Goal: Task Accomplishment & Management: Manage account settings

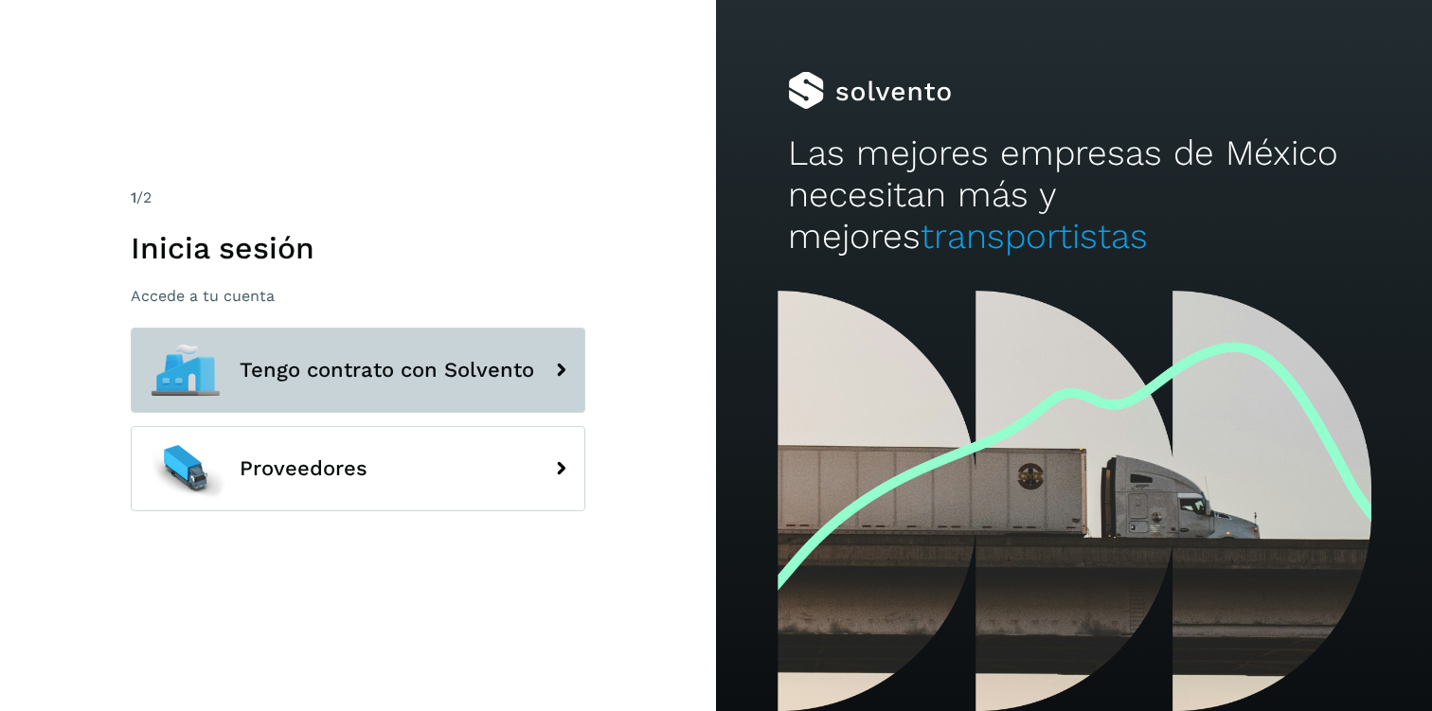
click at [421, 364] on span "Tengo contrato con Solvento" at bounding box center [387, 370] width 295 height 23
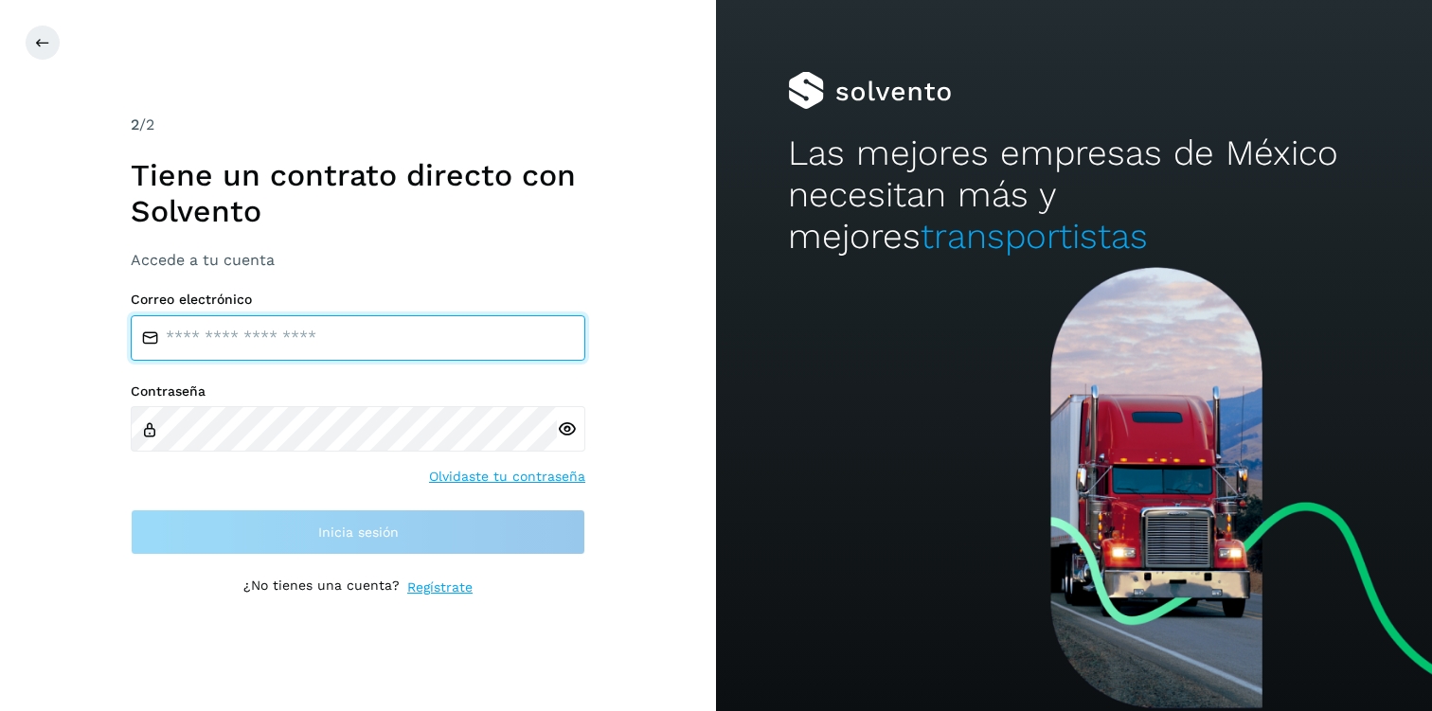
click at [269, 344] on input "email" at bounding box center [358, 337] width 455 height 45
type input "**********"
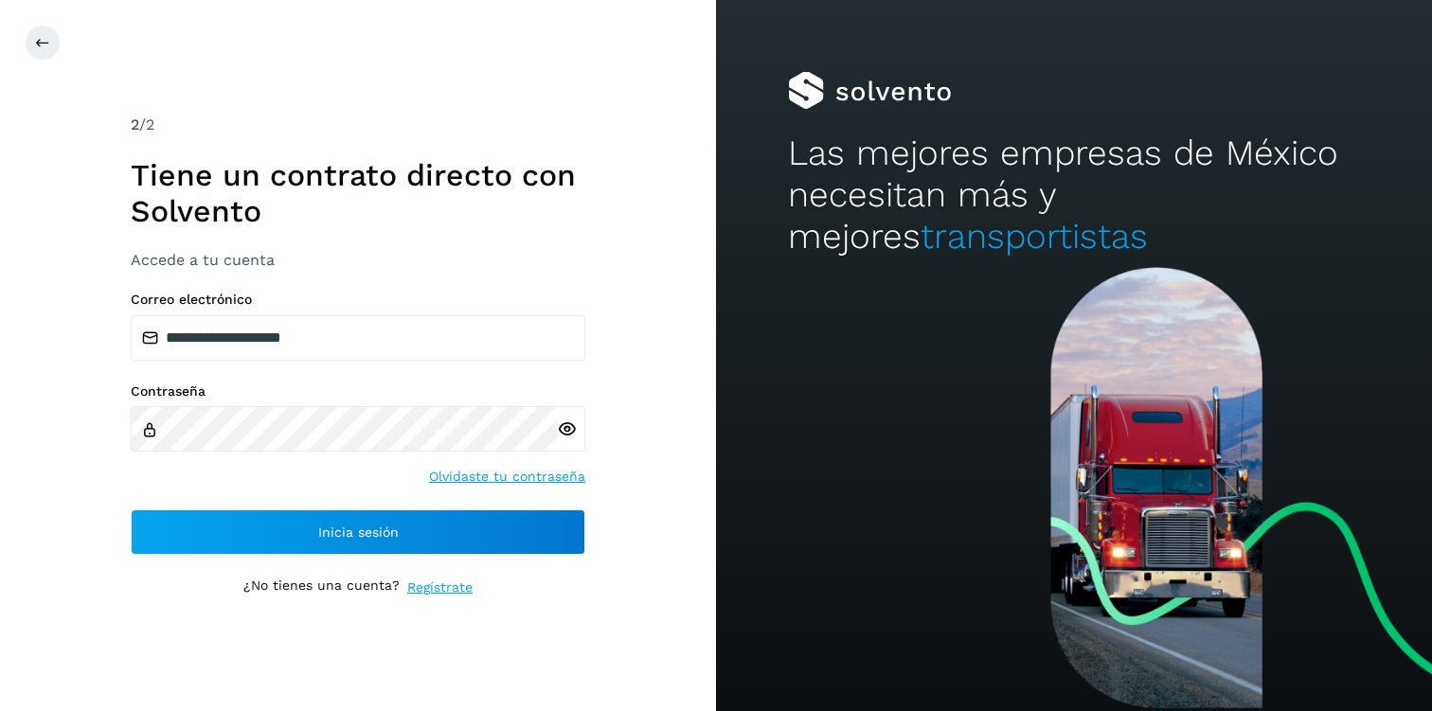
click at [562, 430] on icon at bounding box center [567, 430] width 20 height 20
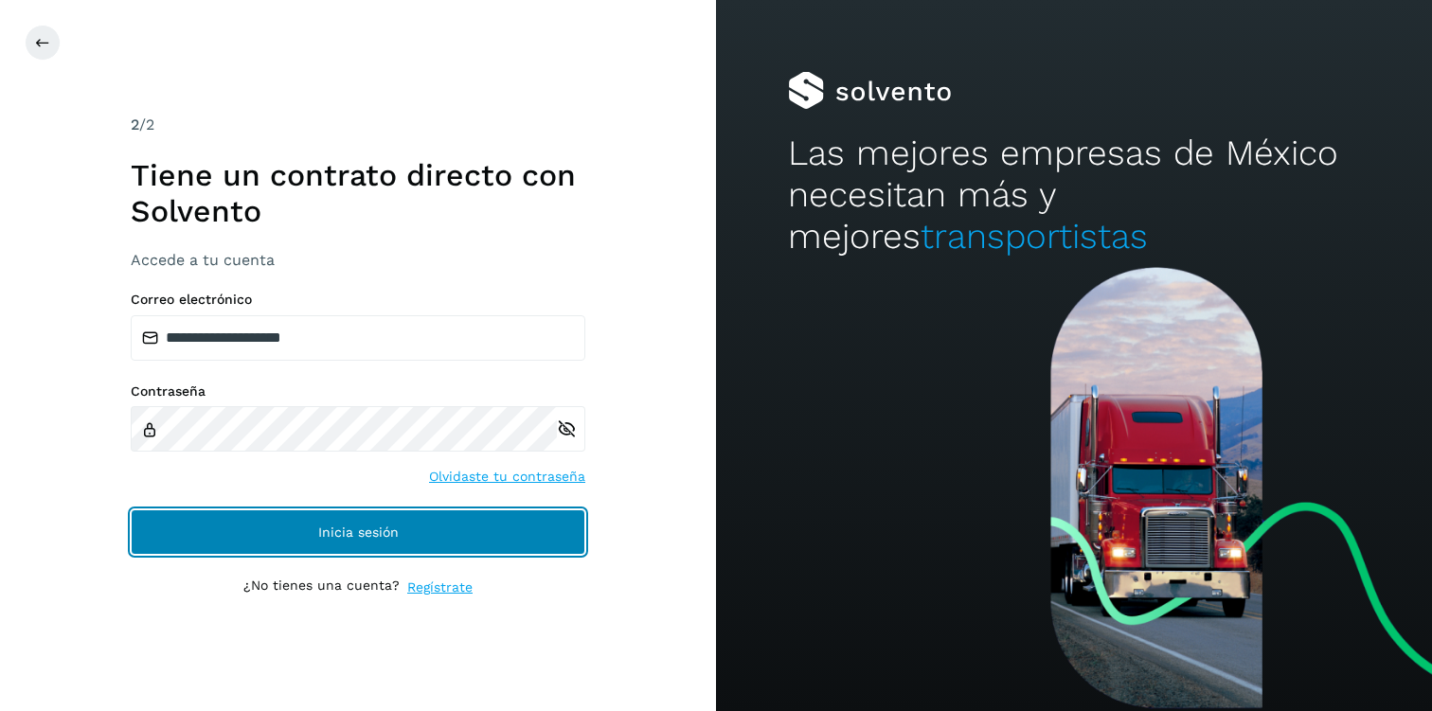
click at [301, 516] on button "Inicia sesión" at bounding box center [358, 532] width 455 height 45
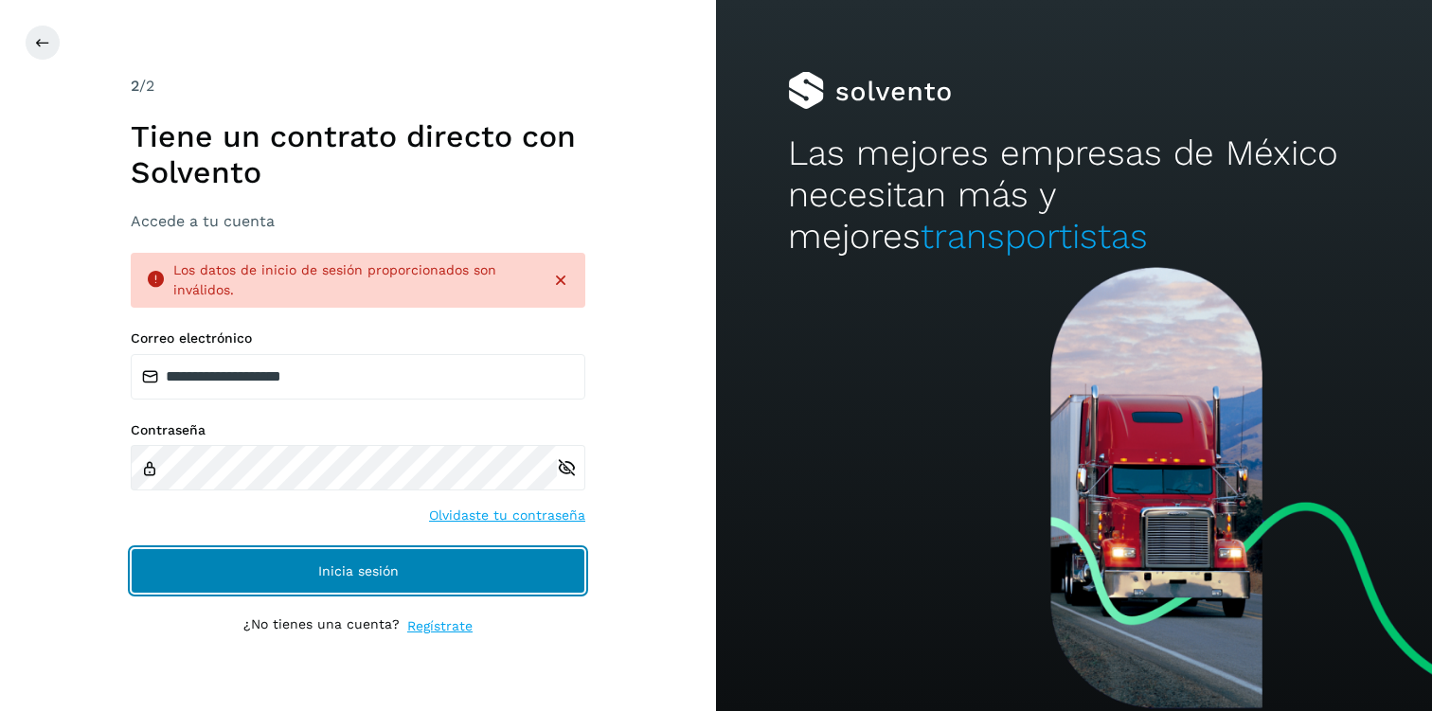
click at [306, 560] on button "Inicia sesión" at bounding box center [358, 570] width 455 height 45
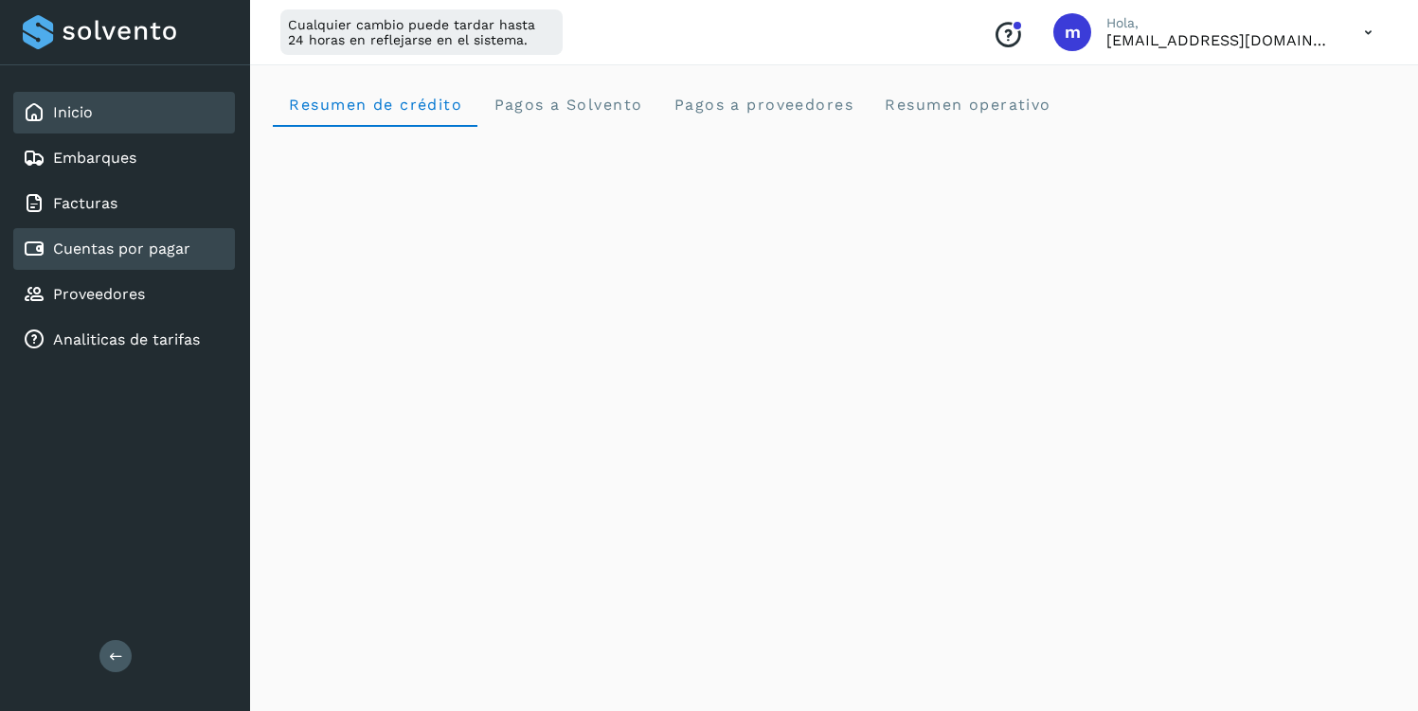
click at [121, 259] on div "Cuentas por pagar" at bounding box center [107, 249] width 168 height 23
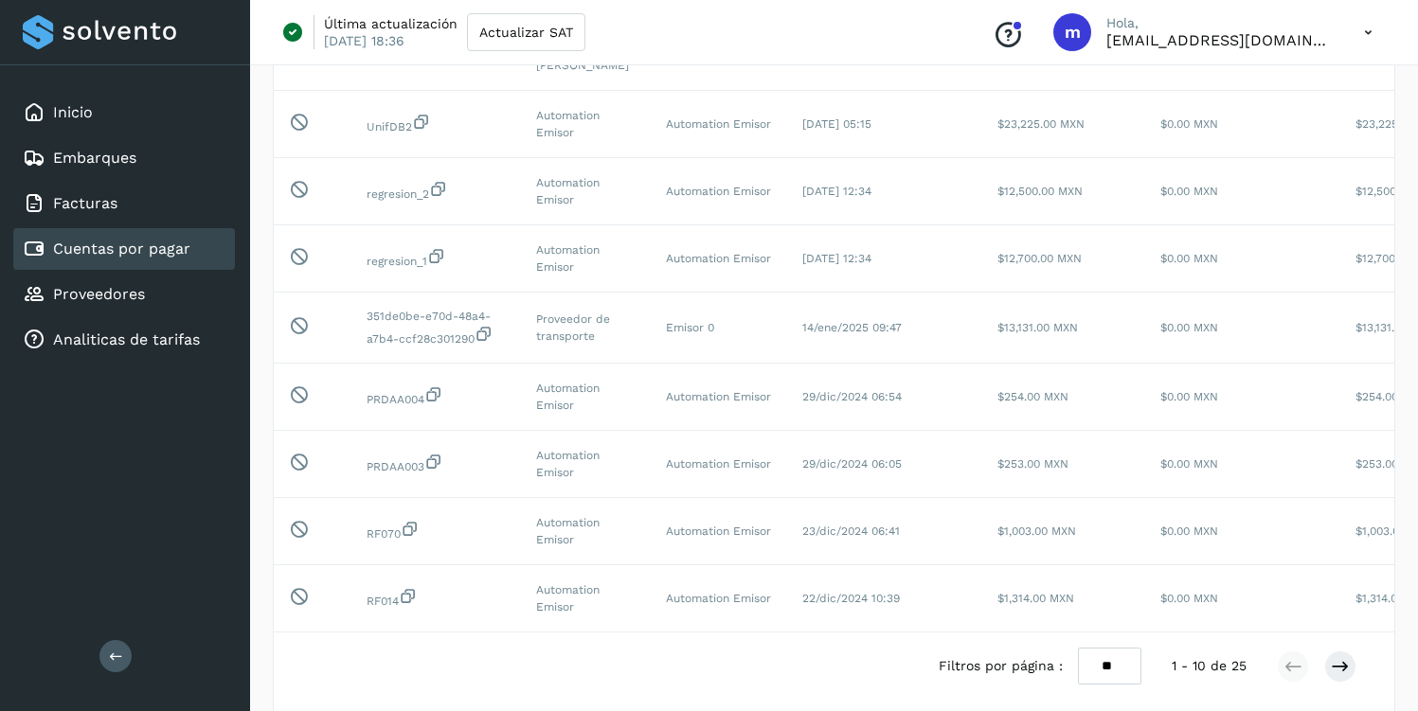
scroll to position [308, 0]
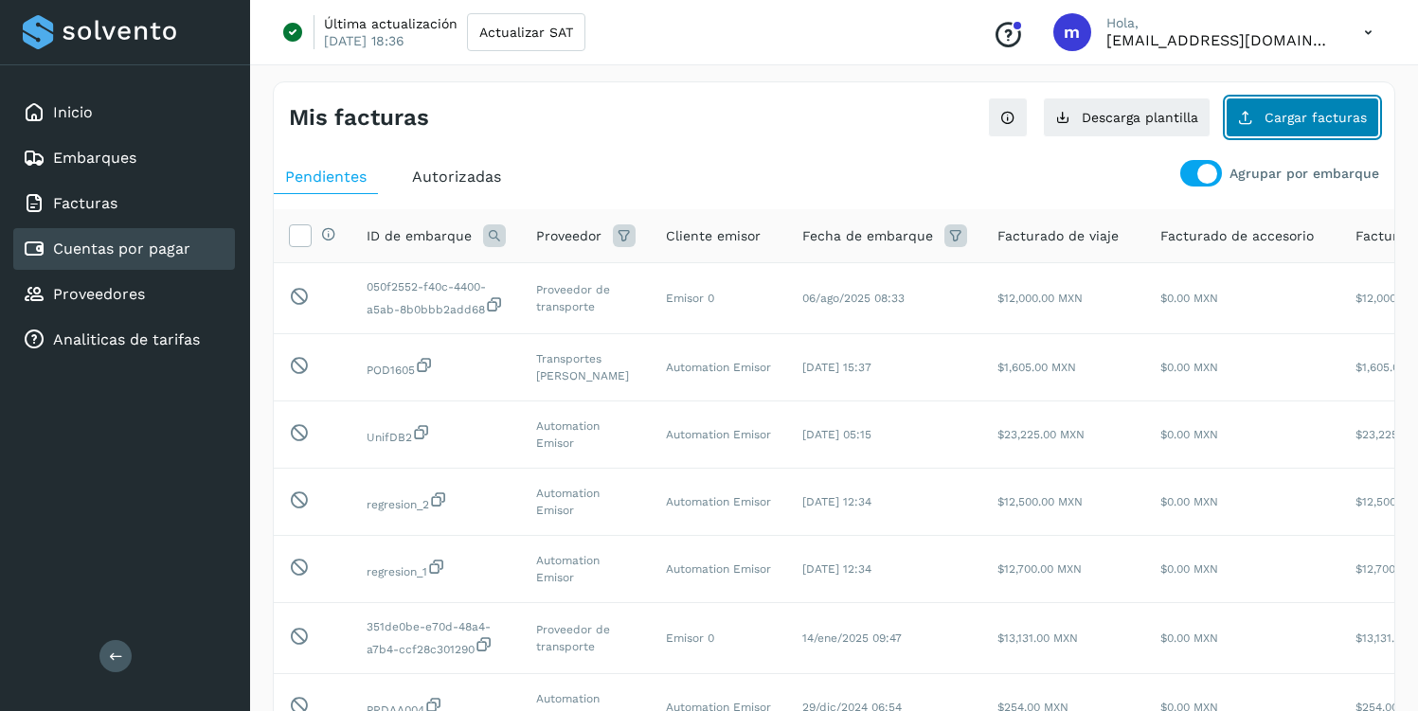
click at [1273, 124] on span "Cargar facturas" at bounding box center [1315, 117] width 102 height 13
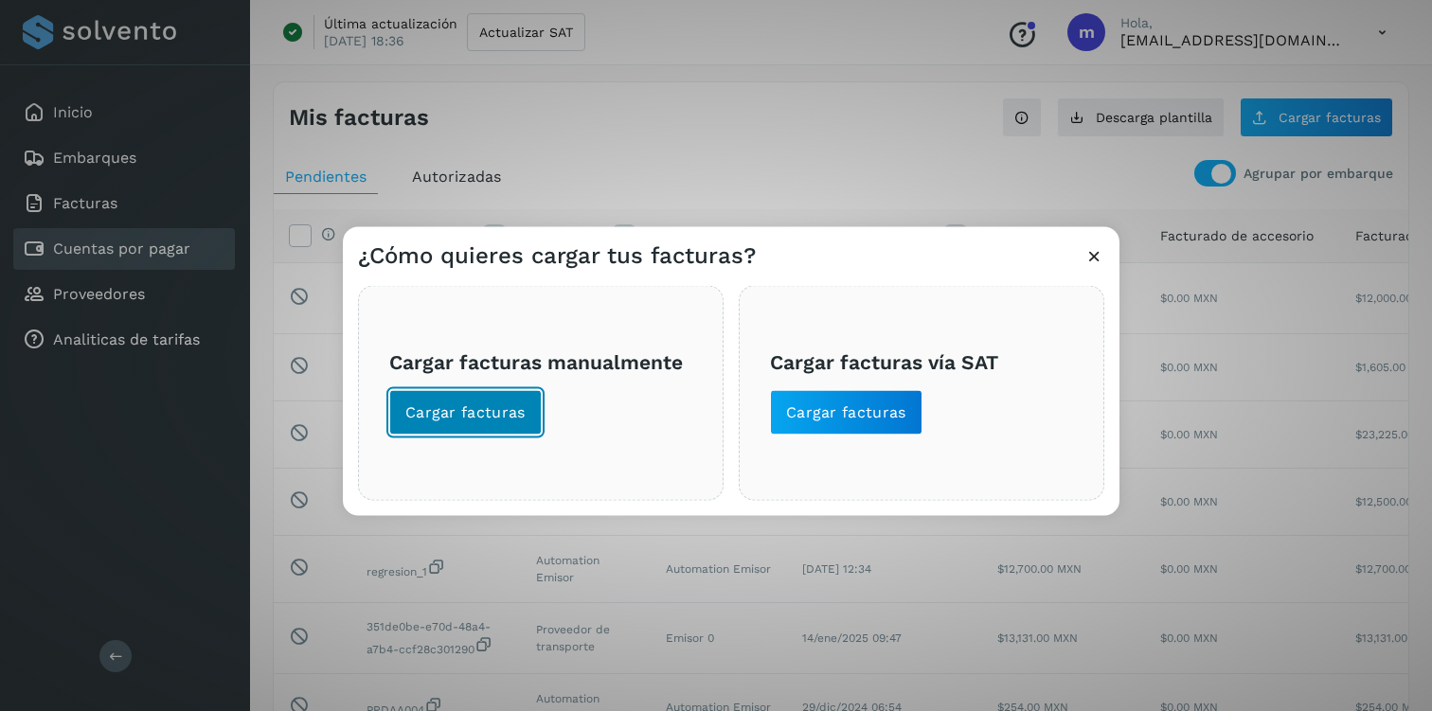
click at [474, 339] on button "Cargar facturas" at bounding box center [465, 411] width 152 height 45
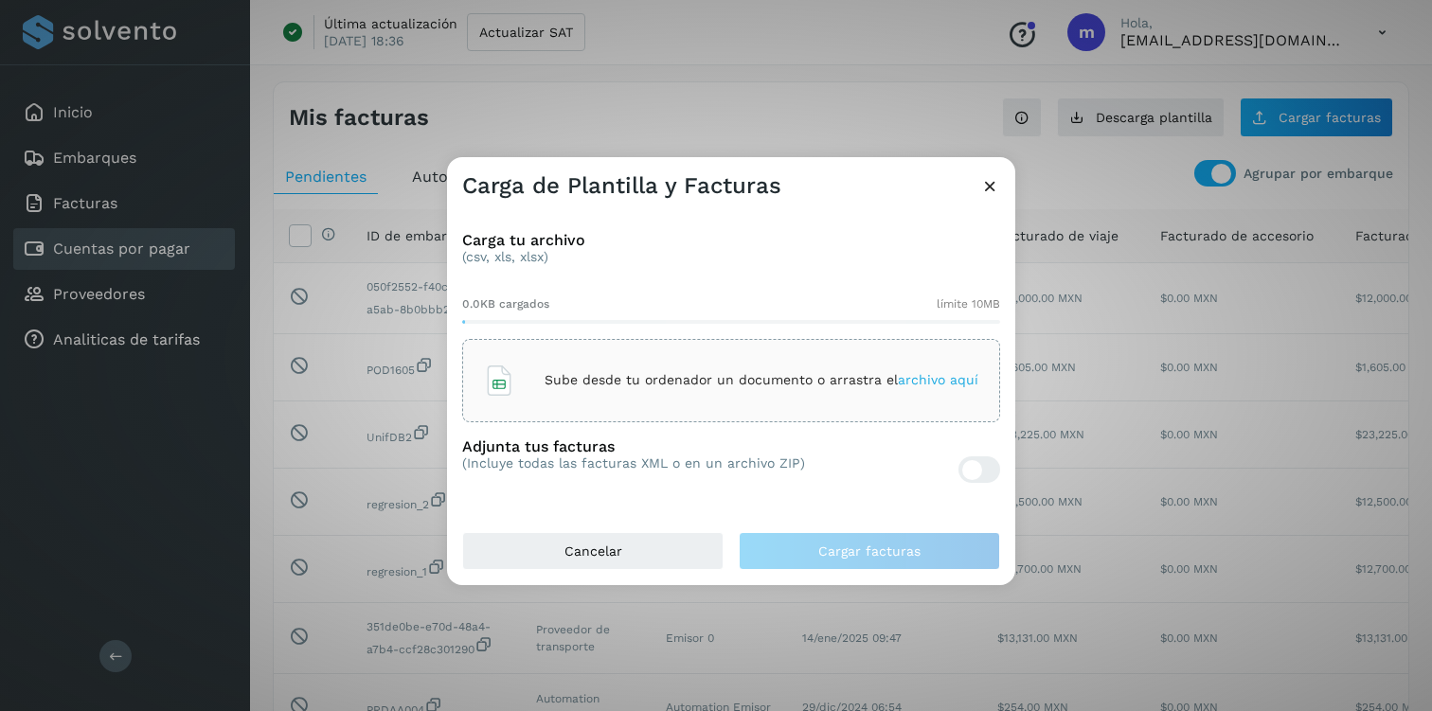
click at [980, 339] on div at bounding box center [972, 470] width 20 height 20
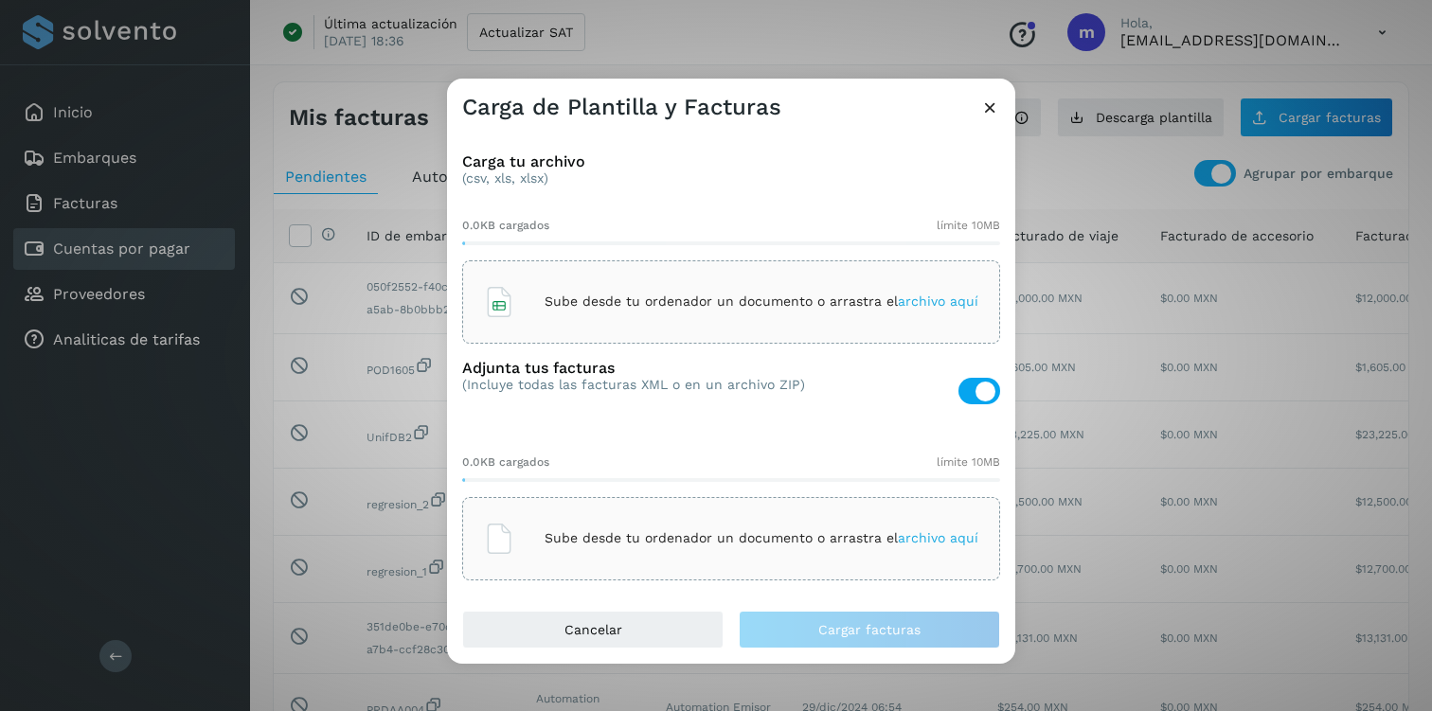
click at [650, 313] on div "Sube desde tu ordenador un documento o arrastra el archivo aquí" at bounding box center [731, 302] width 494 height 51
click at [702, 339] on div "Sube desde tu ordenador un documento o arrastra el archivo aquí" at bounding box center [731, 538] width 494 height 51
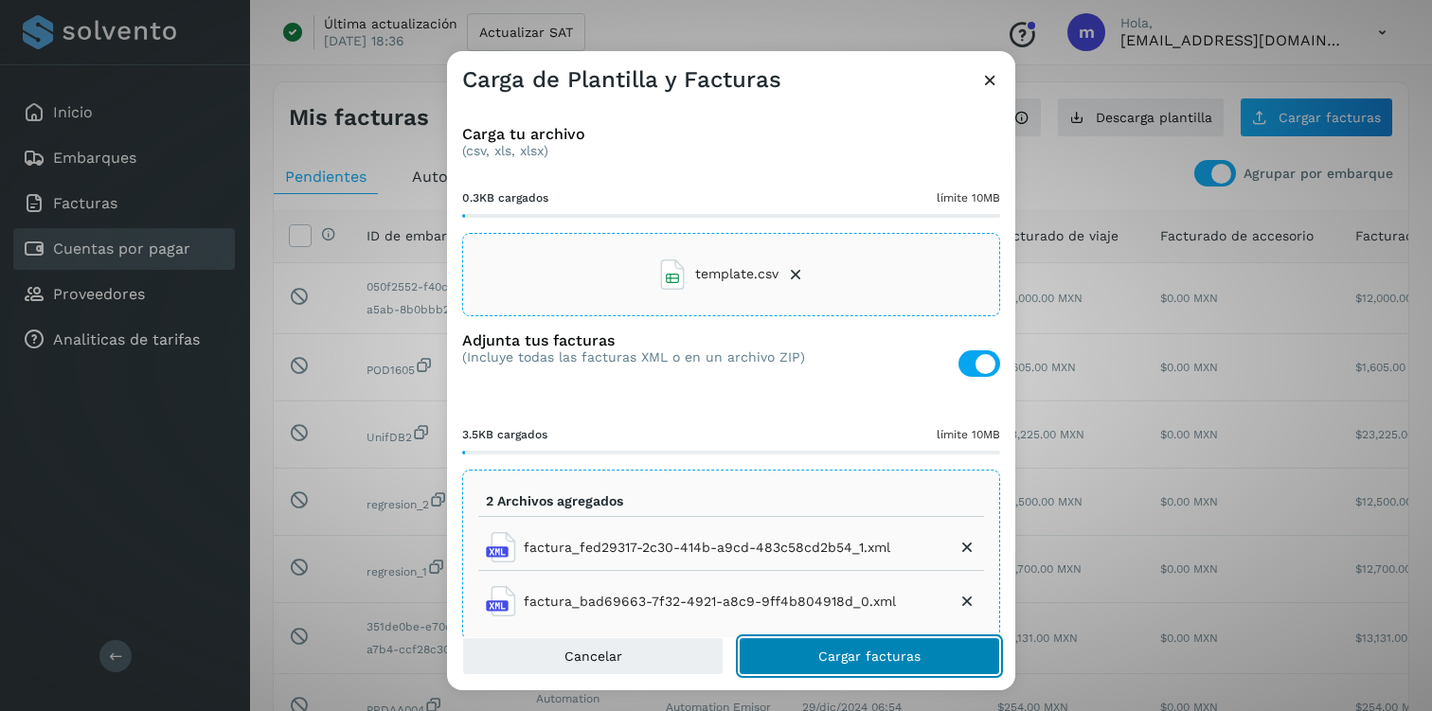
click at [880, 339] on span "Cargar facturas" at bounding box center [869, 656] width 102 height 13
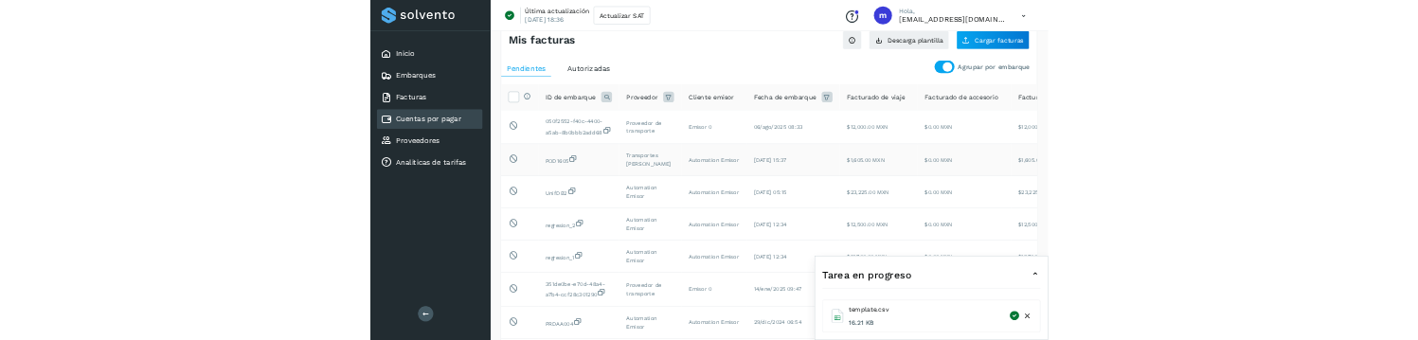
scroll to position [45, 0]
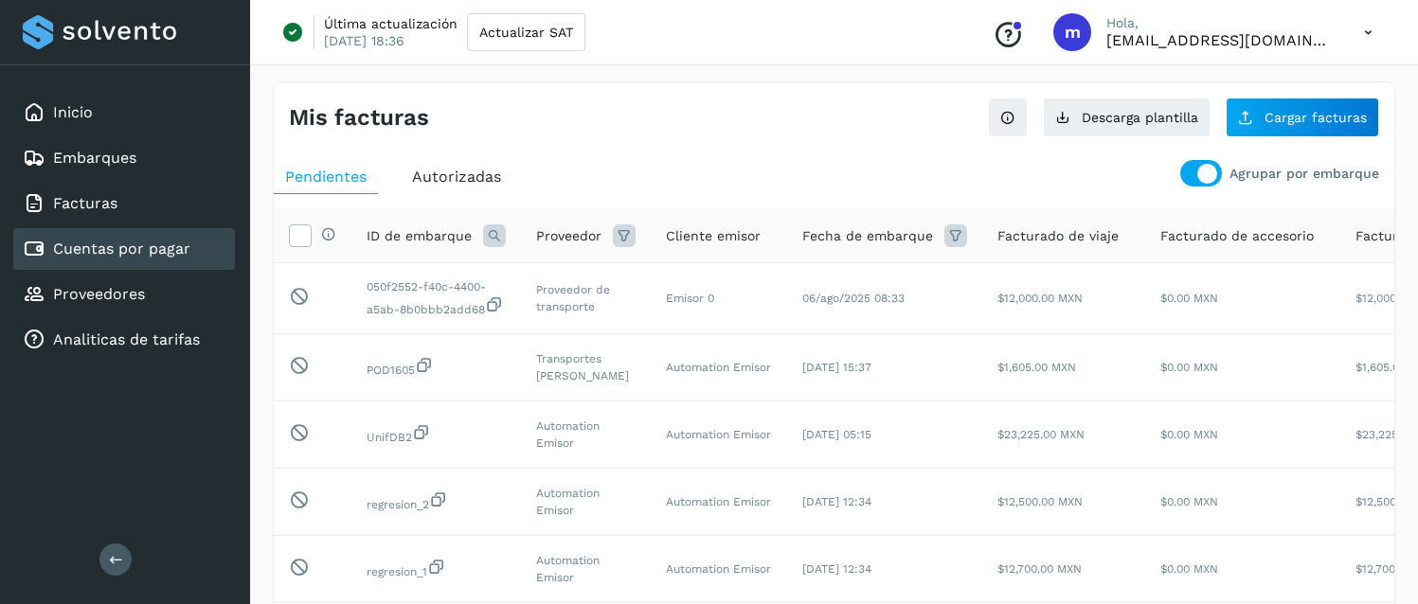
click at [1201, 170] on div at bounding box center [1207, 174] width 20 height 20
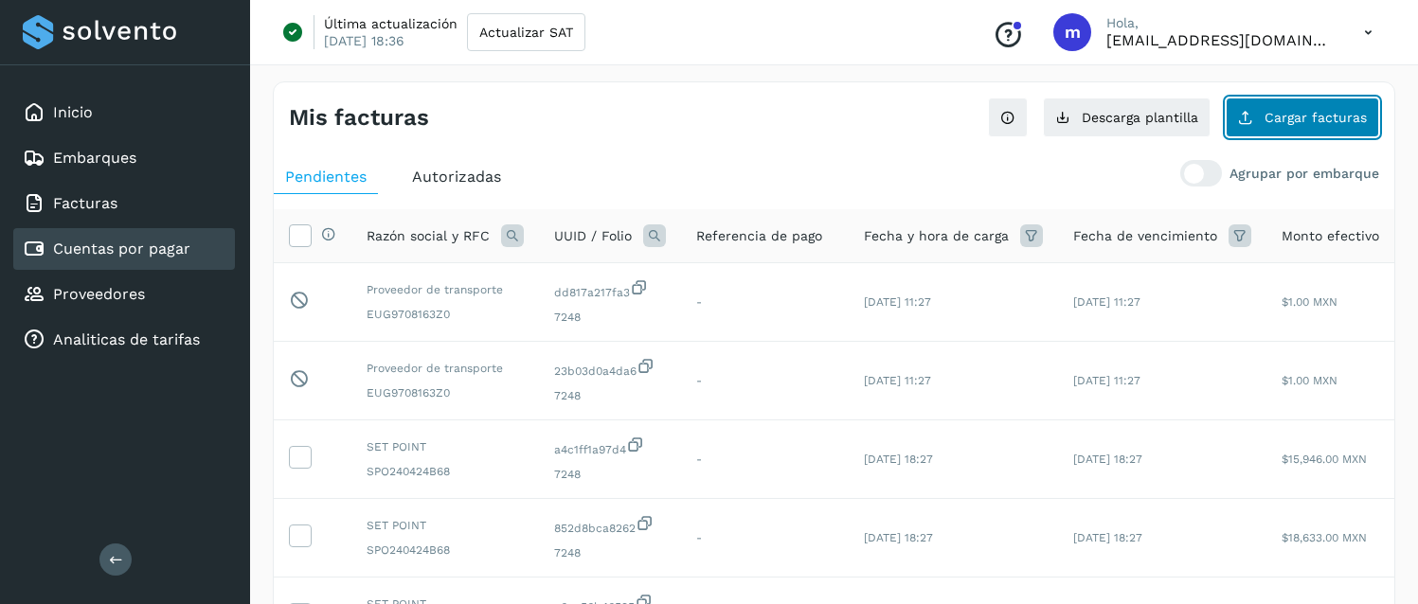
click at [1309, 117] on span "Cargar facturas" at bounding box center [1315, 117] width 102 height 13
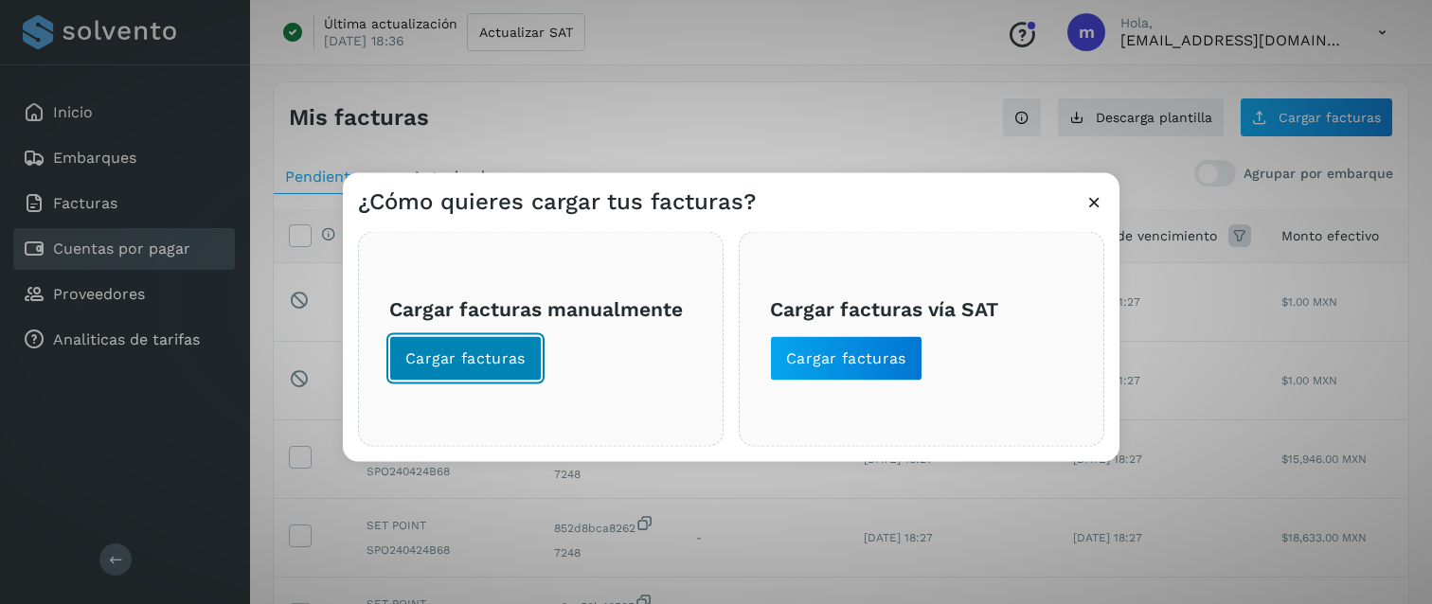
click at [442, 339] on button "Cargar facturas" at bounding box center [465, 358] width 152 height 45
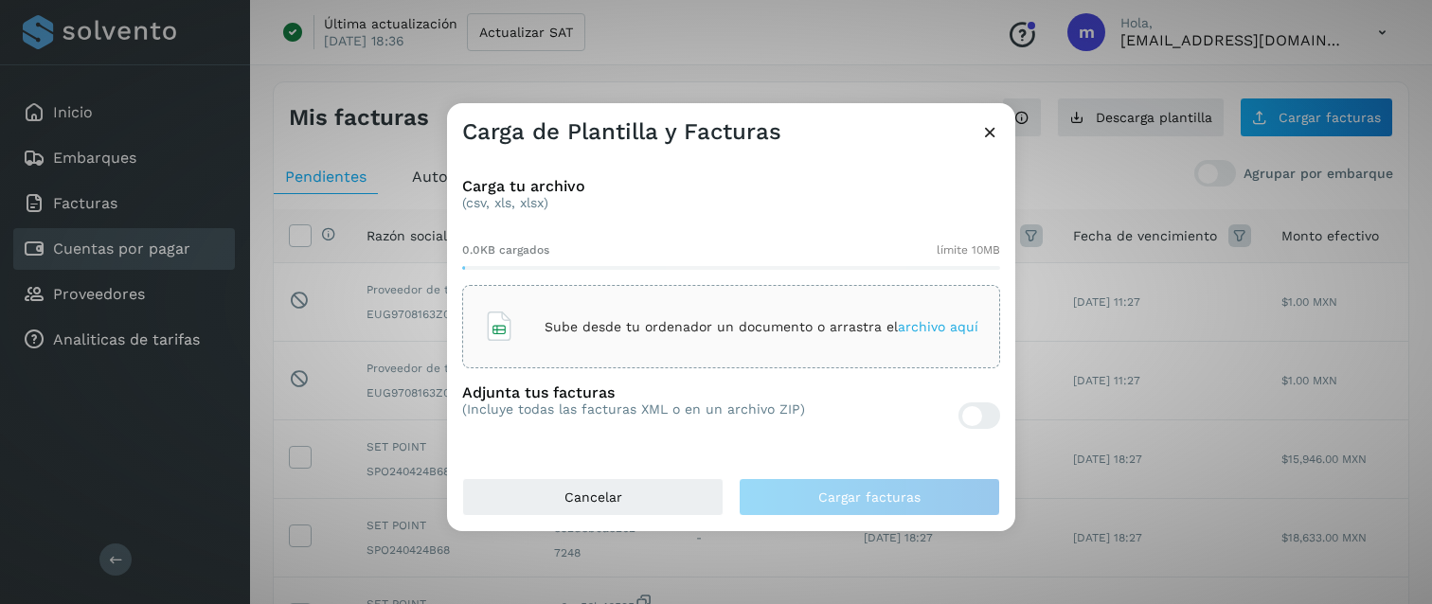
click at [633, 310] on div "Sube desde tu ordenador un documento o arrastra el archivo aquí" at bounding box center [731, 326] width 494 height 51
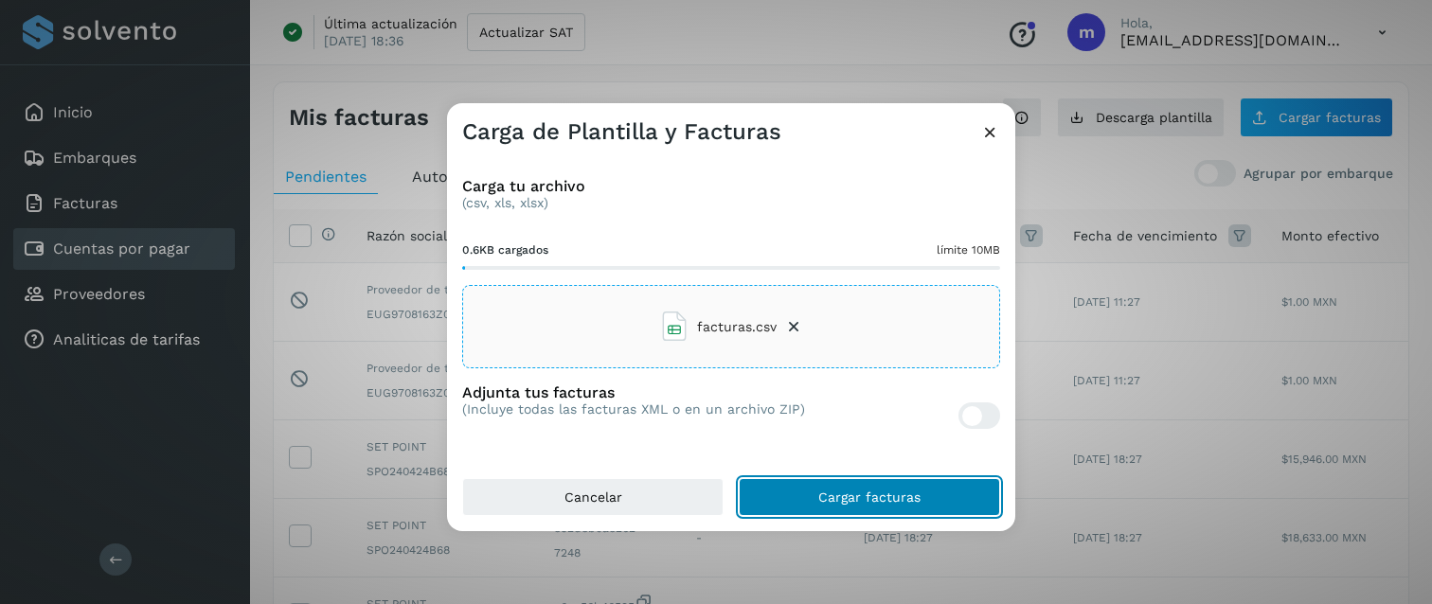
click at [901, 339] on button "Cargar facturas" at bounding box center [869, 497] width 261 height 38
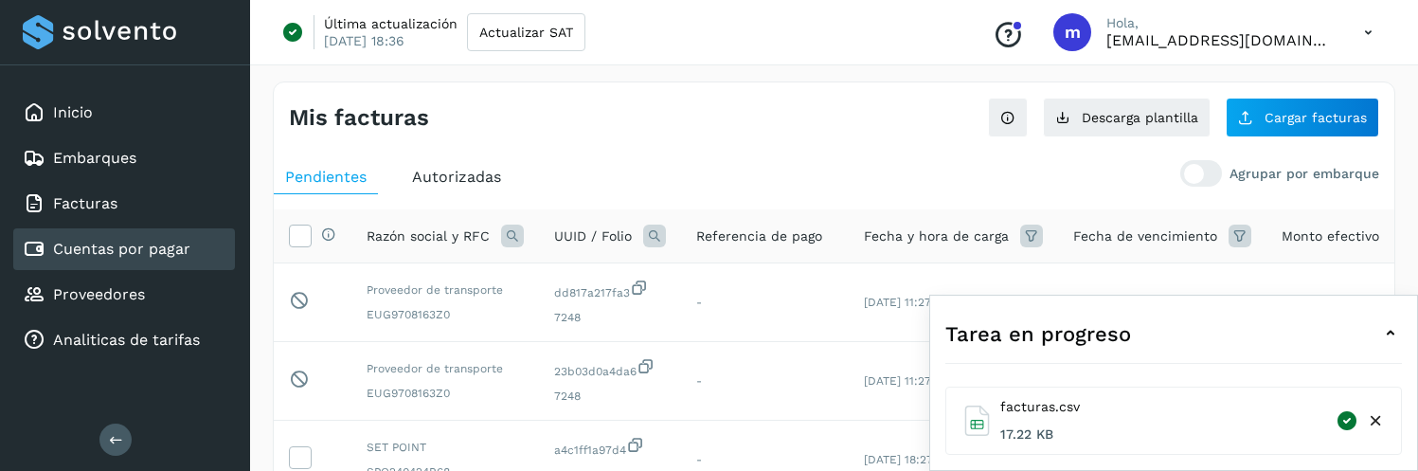
click at [1372, 44] on icon at bounding box center [1368, 32] width 39 height 39
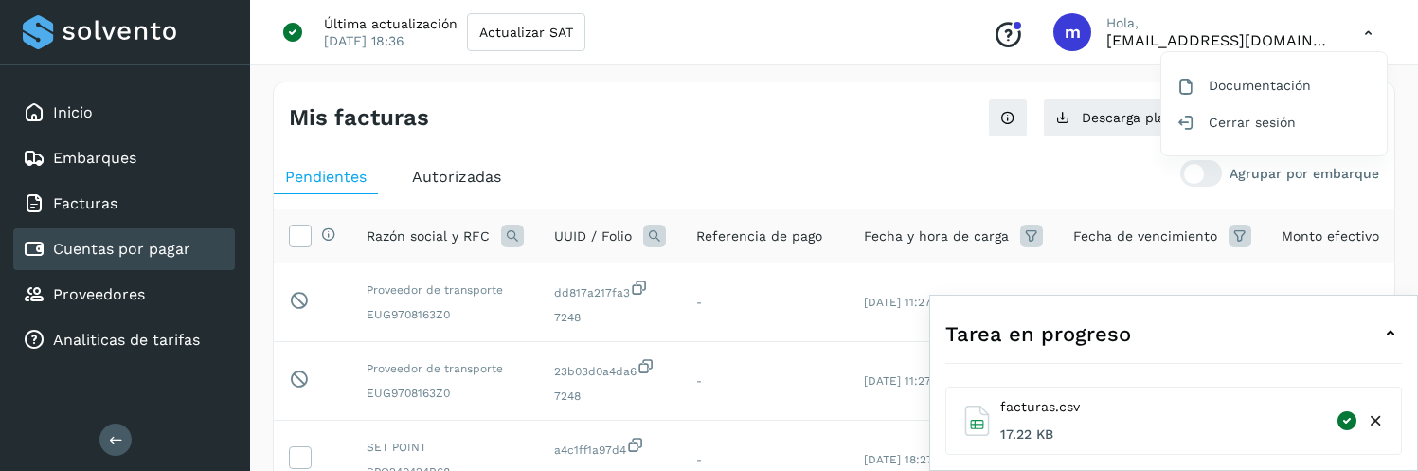
click at [1394, 337] on icon at bounding box center [1390, 333] width 23 height 23
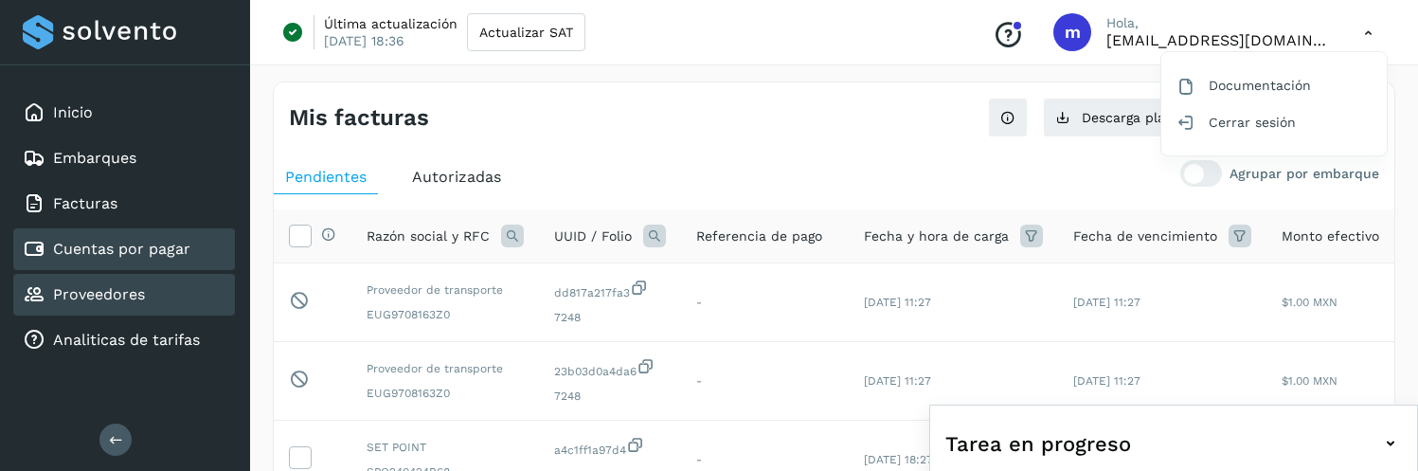
click at [100, 310] on div "Proveedores" at bounding box center [124, 295] width 222 height 42
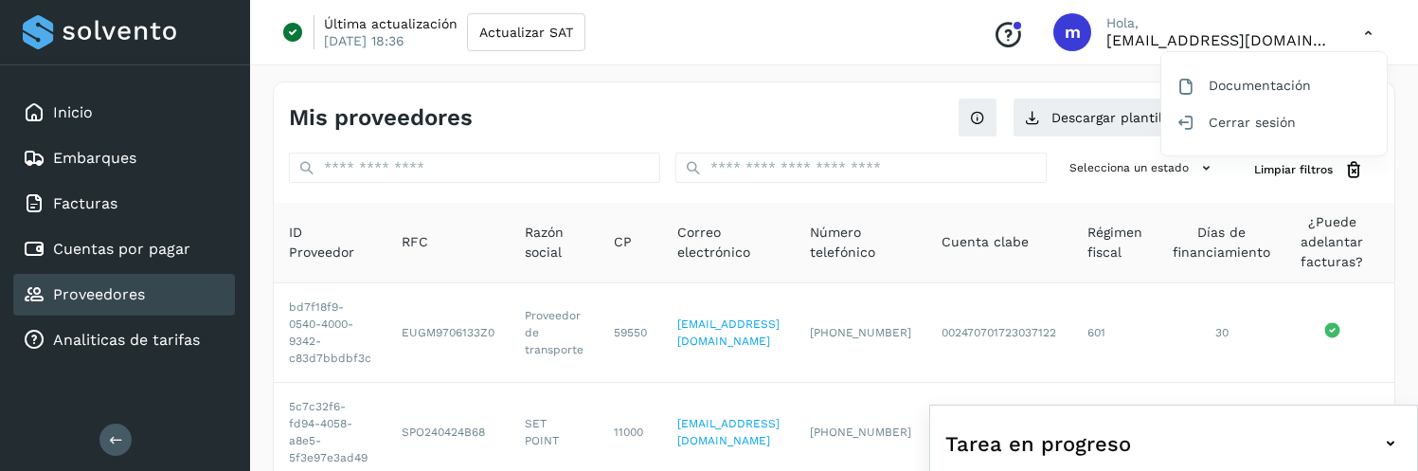
click at [453, 158] on div at bounding box center [709, 235] width 1418 height 471
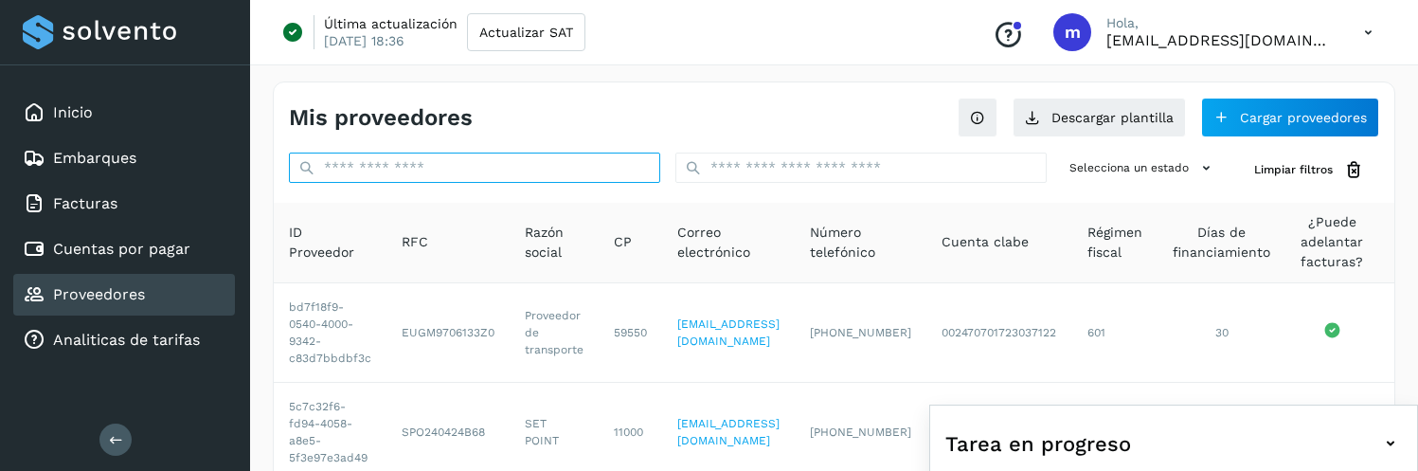
click at [432, 168] on input "text" at bounding box center [474, 167] width 371 height 30
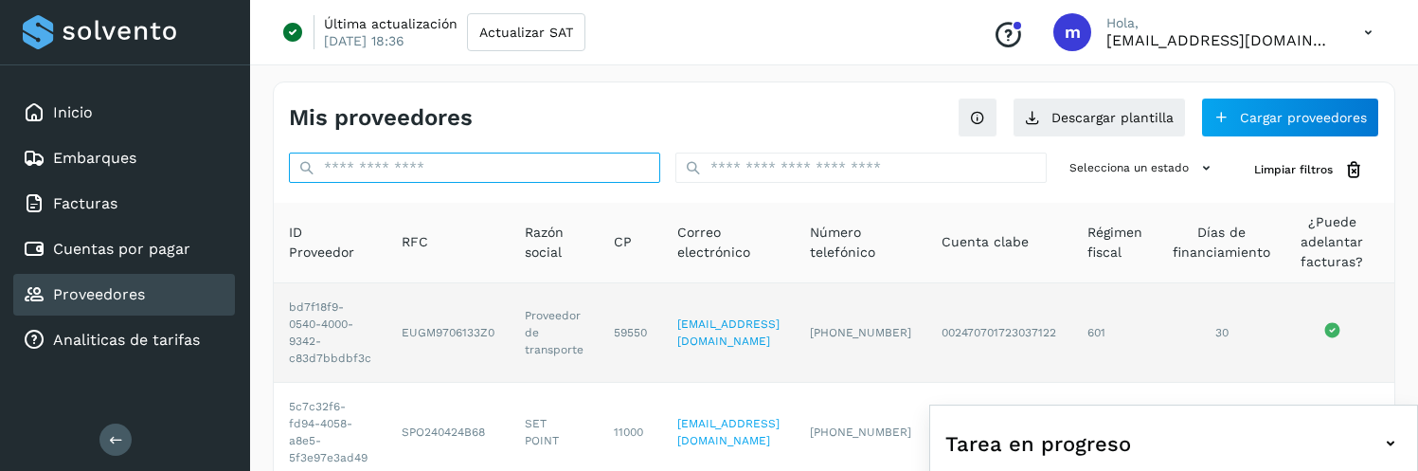
paste input "**********"
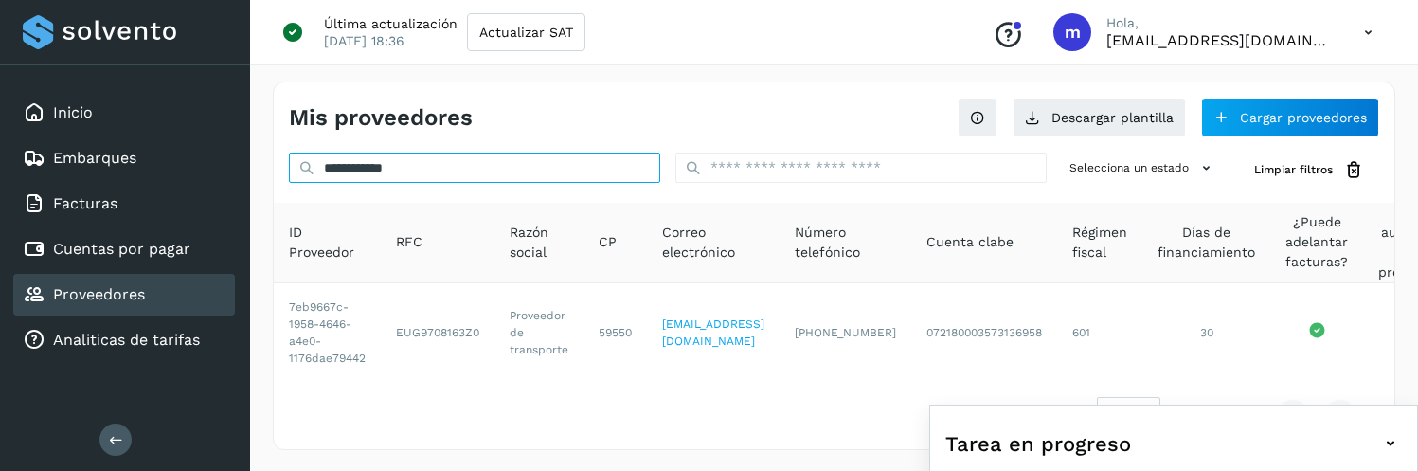
type input "**********"
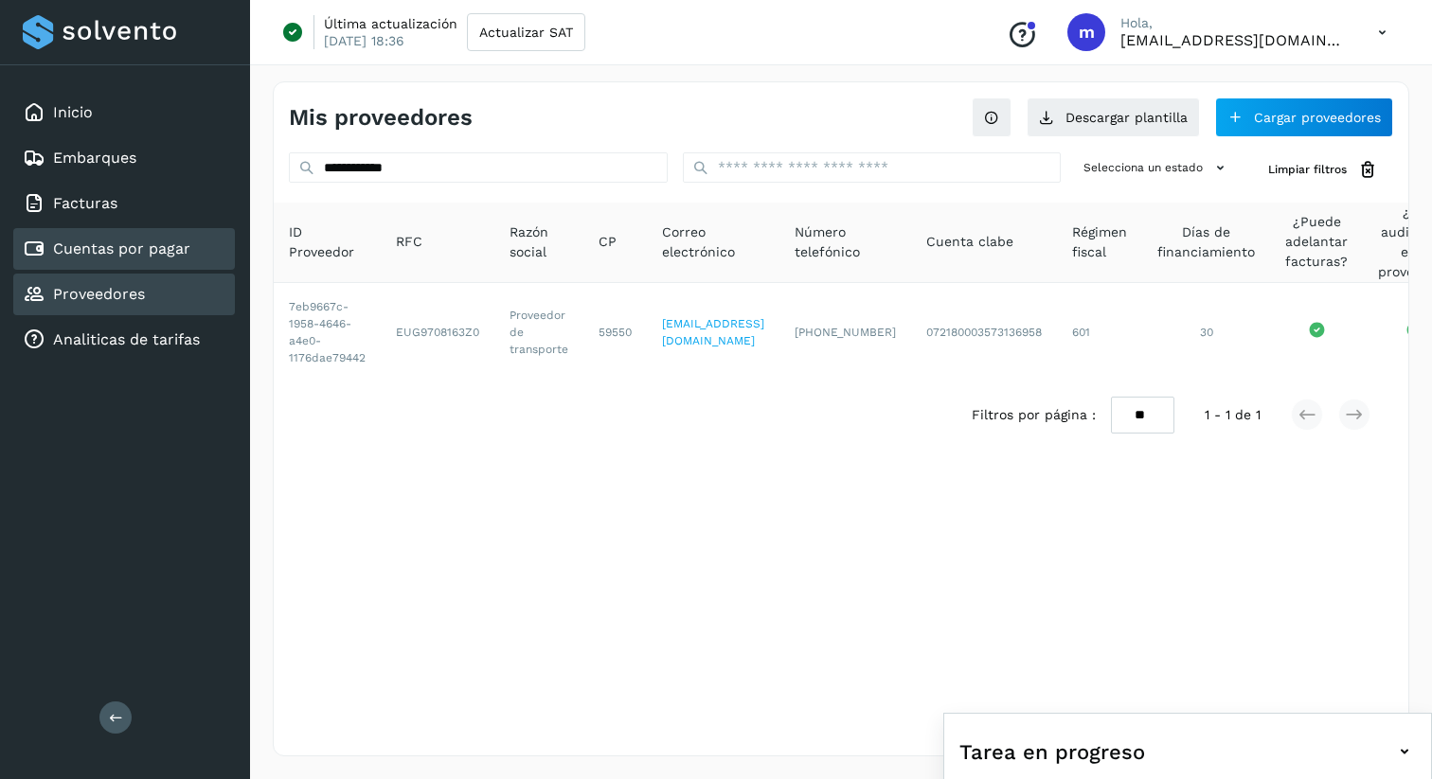
click at [113, 242] on link "Cuentas por pagar" at bounding box center [121, 249] width 137 height 18
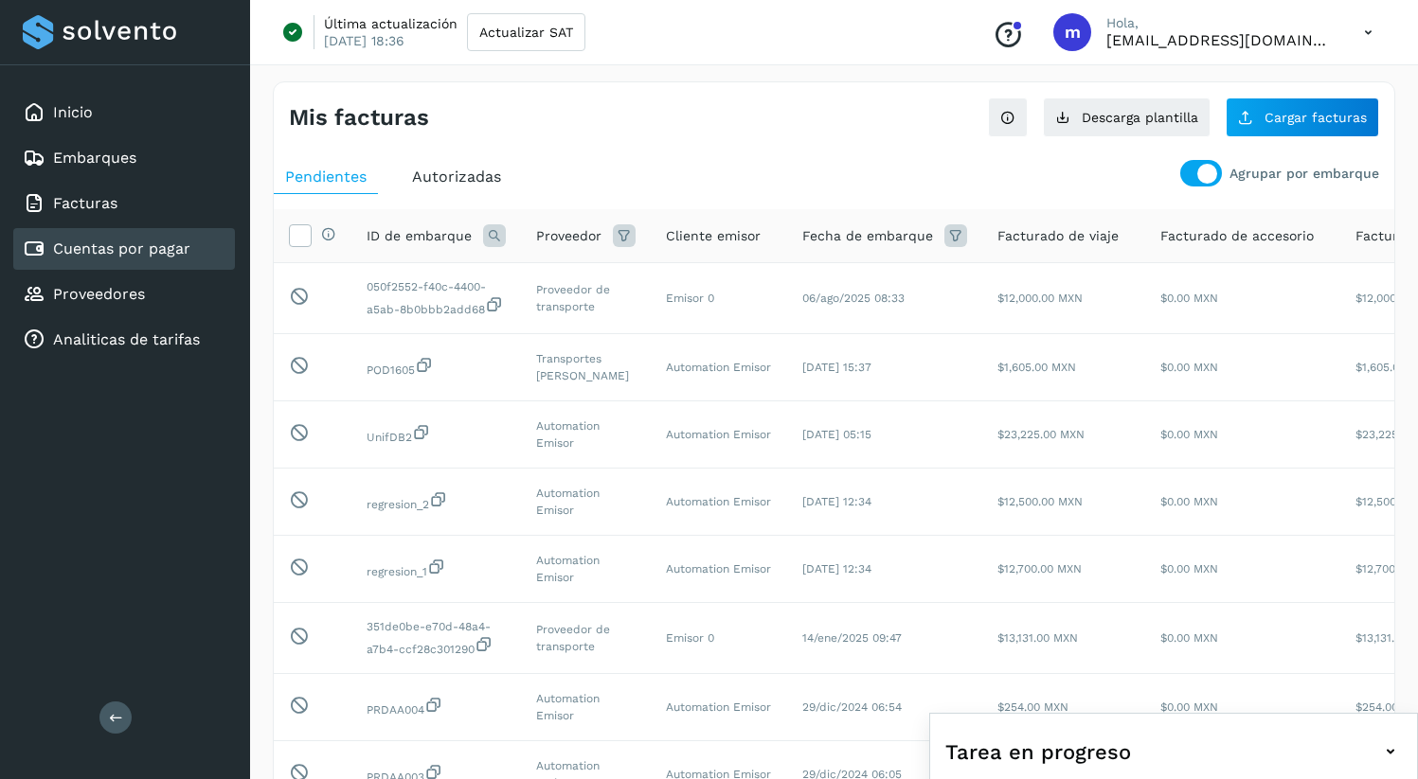
click at [1195, 177] on div at bounding box center [1201, 173] width 42 height 27
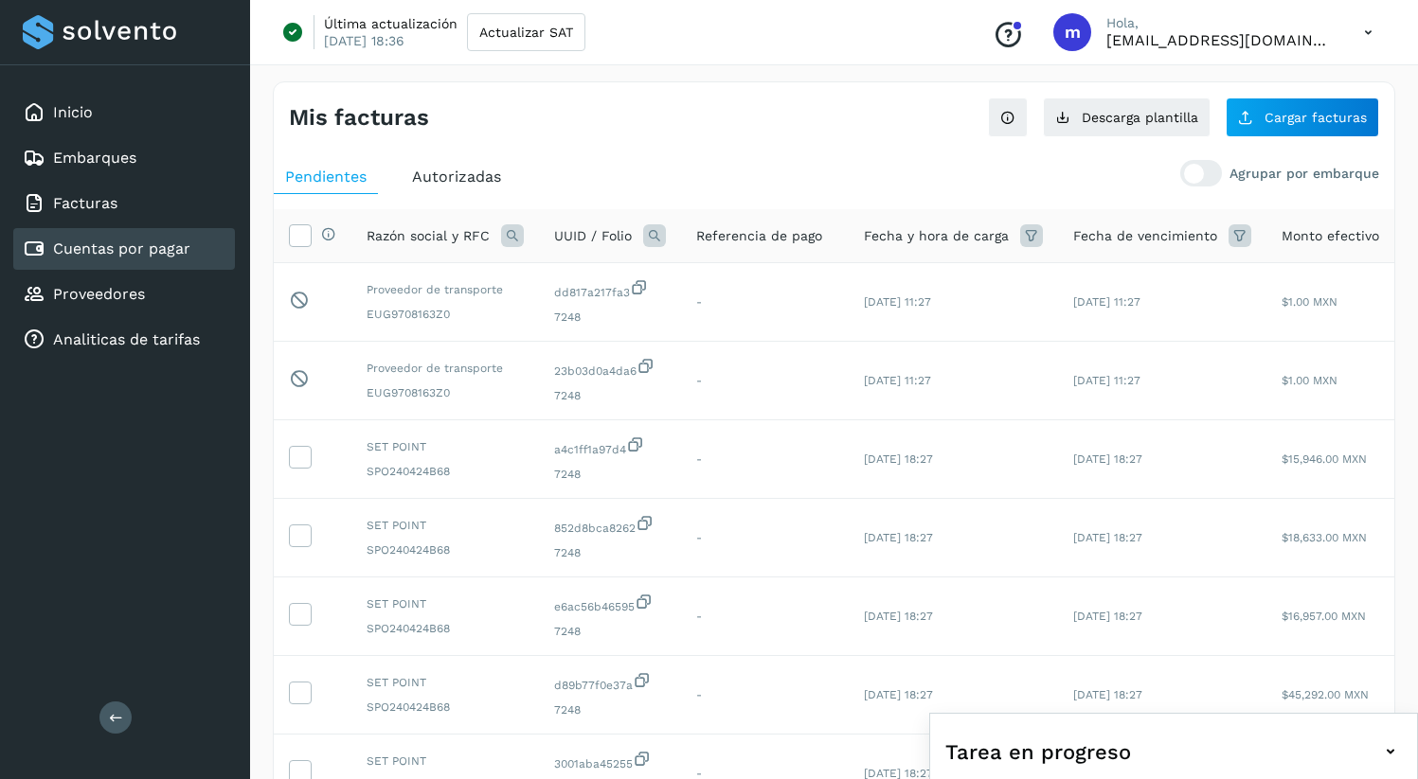
click at [1369, 27] on icon at bounding box center [1368, 32] width 39 height 39
click at [1249, 116] on div "Cerrar sesión" at bounding box center [1273, 122] width 225 height 36
